Goal: Check status: Check status

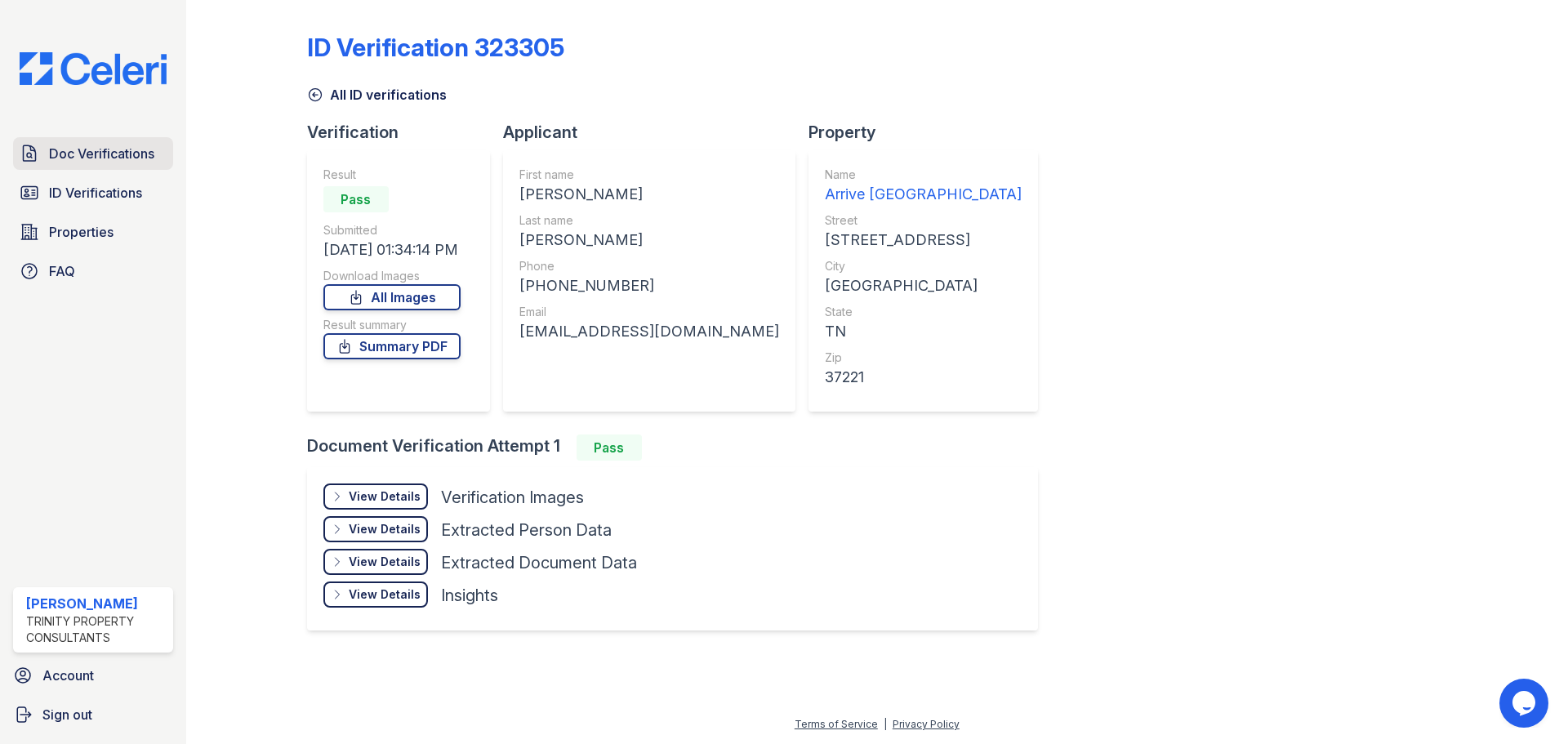
click at [131, 147] on span "Doc Verifications" at bounding box center [101, 154] width 105 height 20
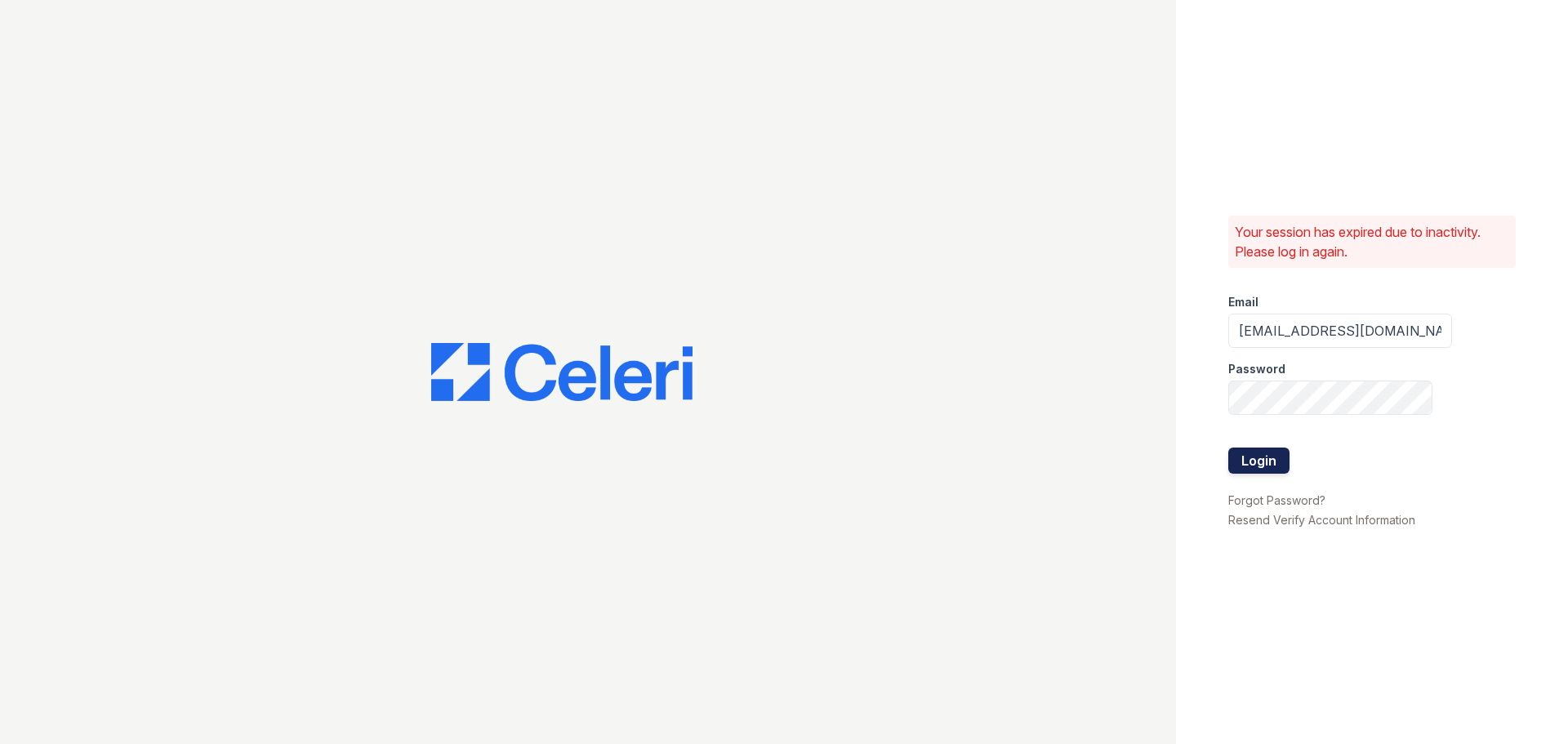
click at [1236, 459] on button "Login" at bounding box center [1258, 460] width 61 height 26
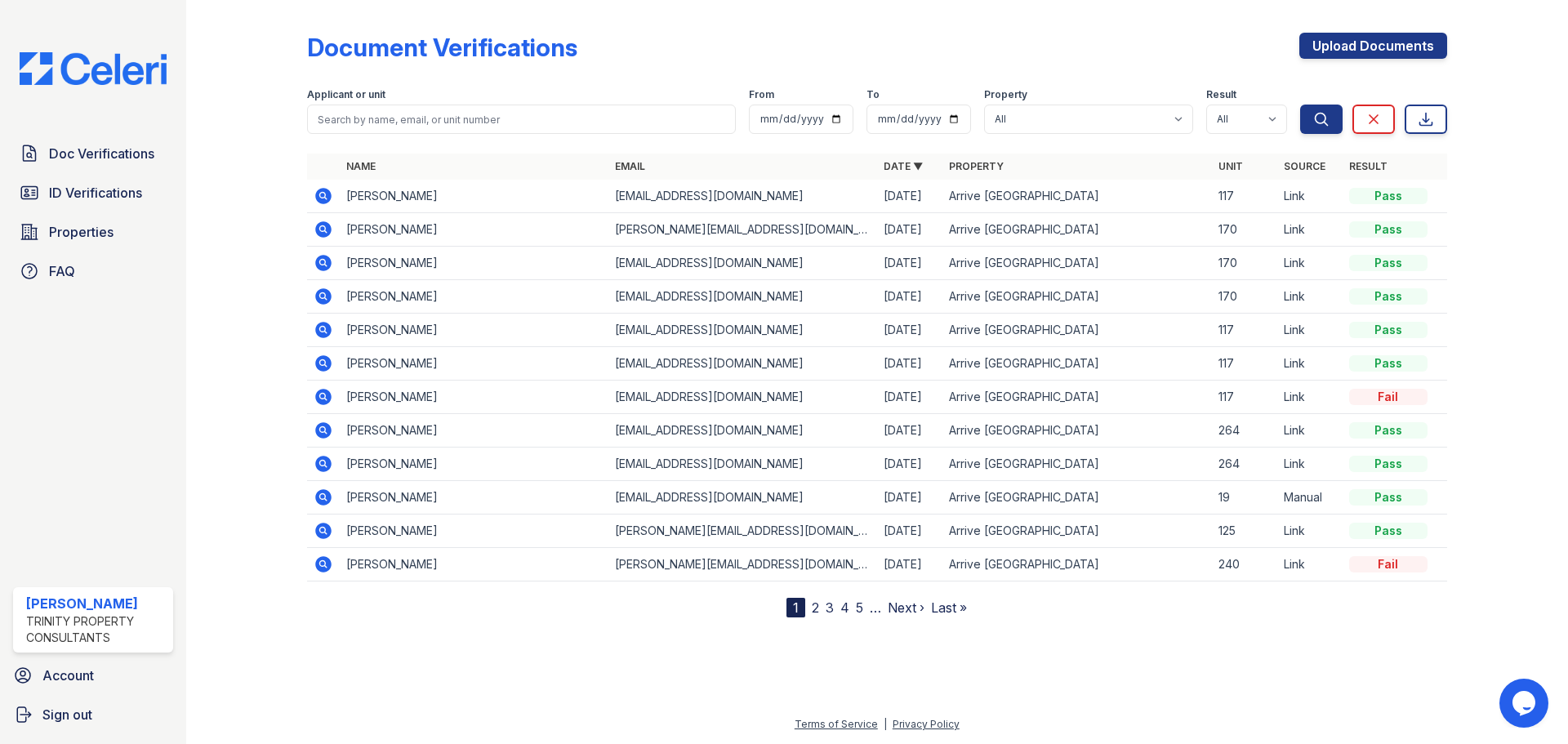
click at [325, 203] on icon at bounding box center [324, 196] width 16 height 16
